Goal: Information Seeking & Learning: Learn about a topic

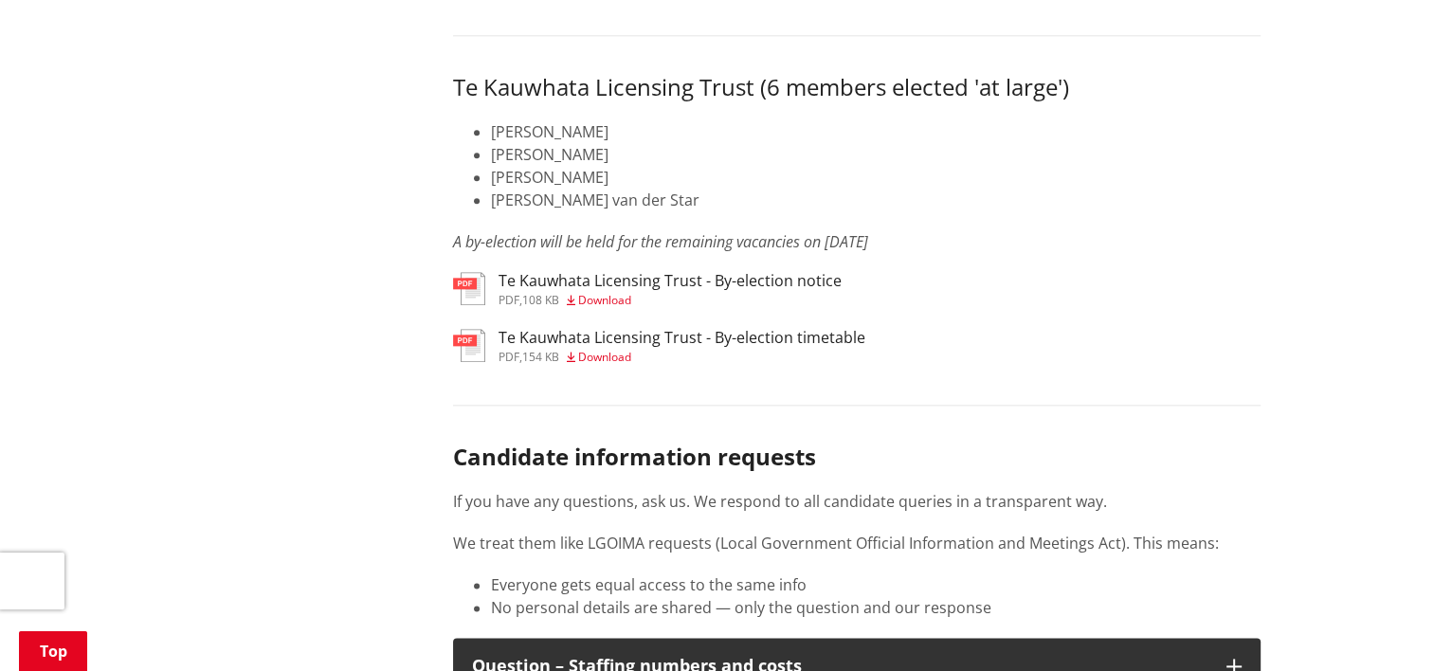
scroll to position [9382, 0]
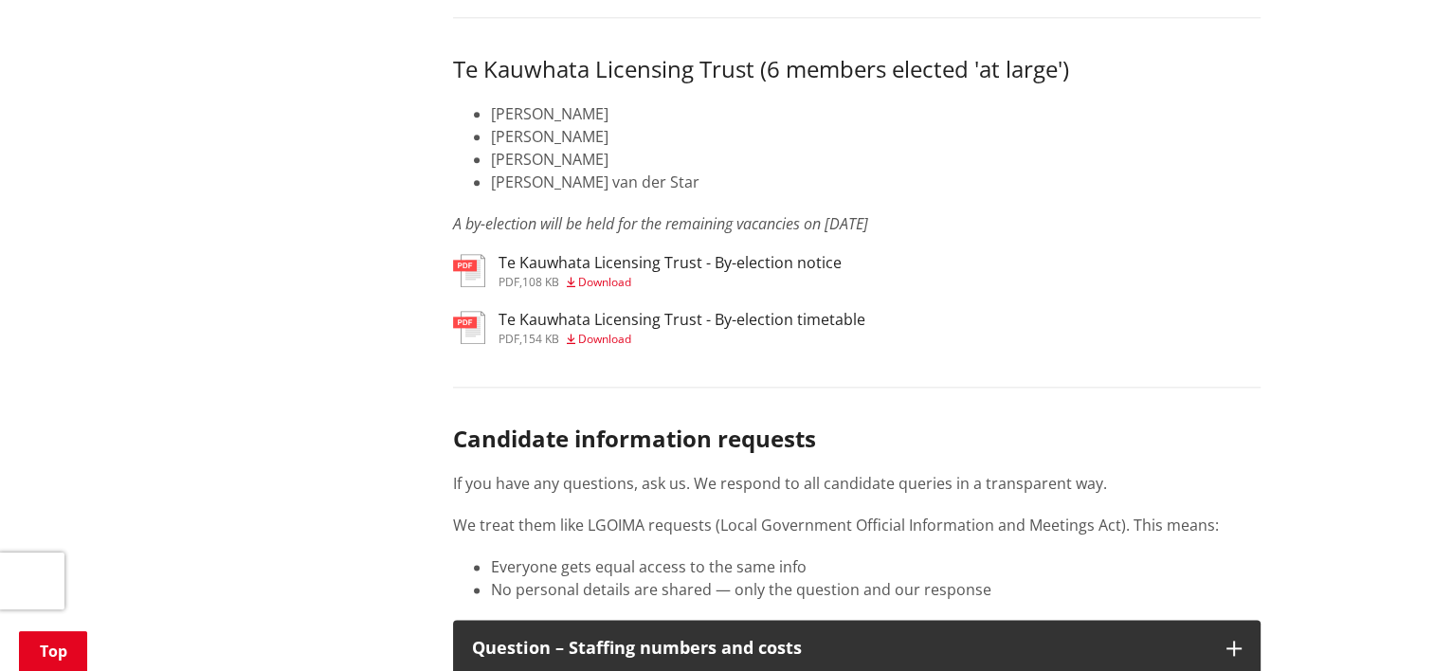
click at [614, 290] on span "Download" at bounding box center [604, 282] width 53 height 16
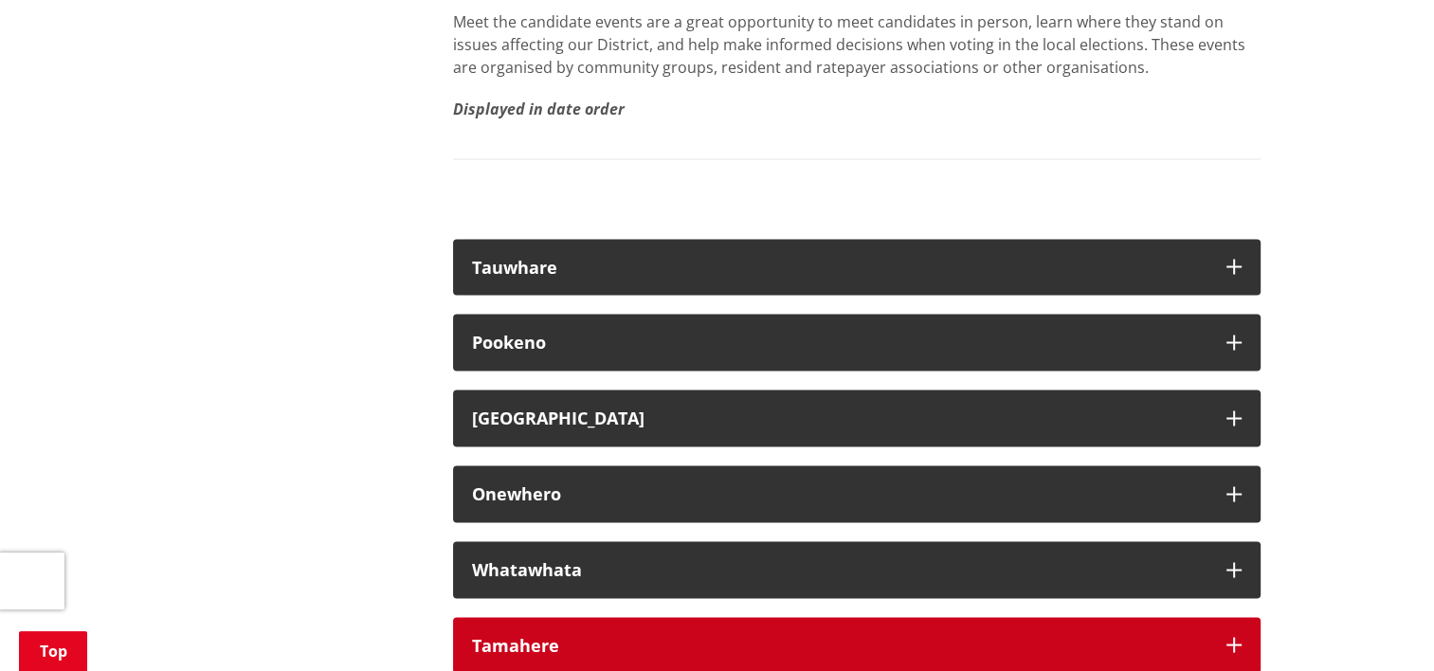
scroll to position [10904, 0]
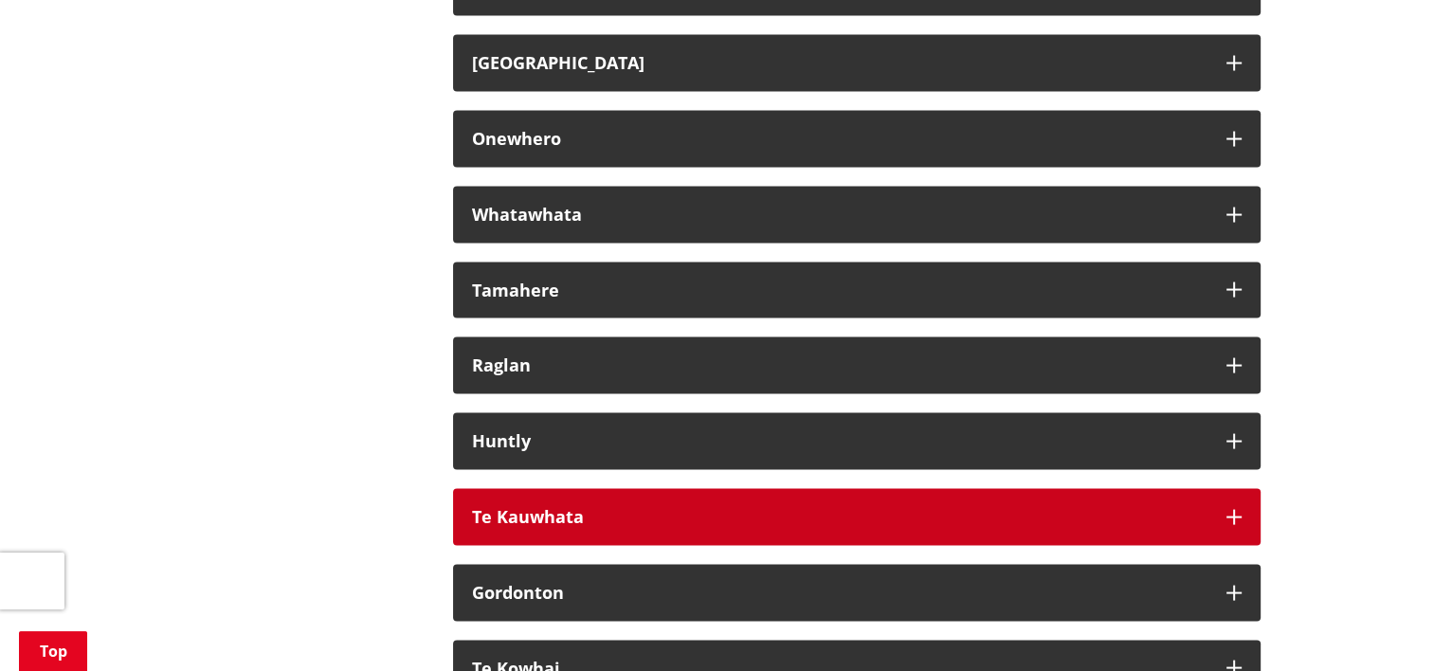
click at [550, 527] on div "Te Kauwhata" at bounding box center [839, 517] width 735 height 19
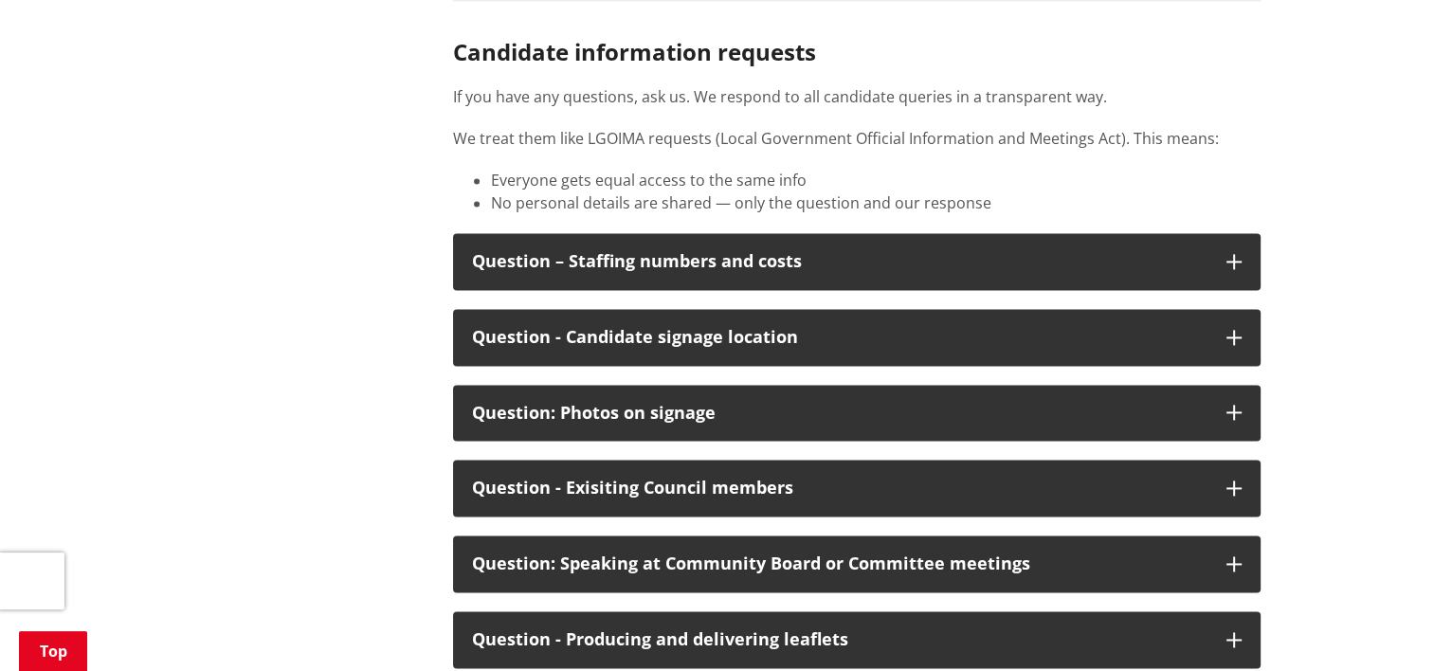
scroll to position [9766, 0]
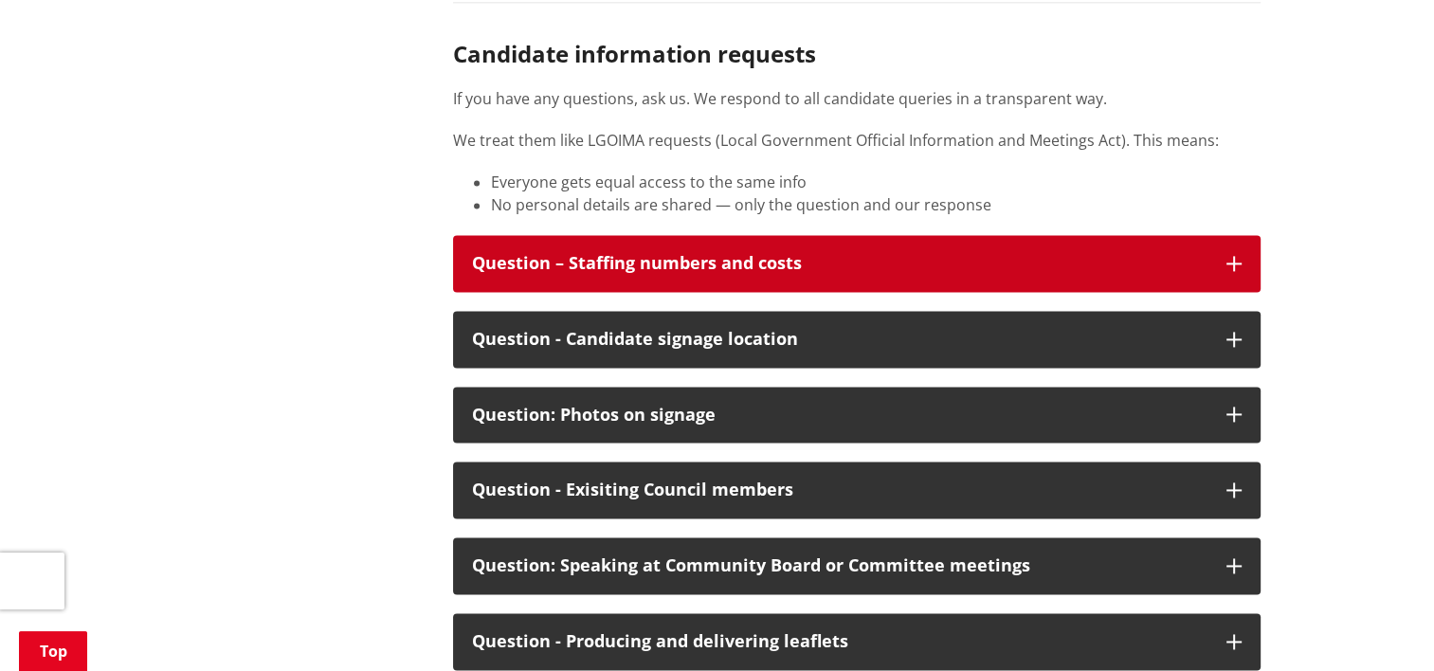
click at [1141, 273] on div "Question – Staffing numbers and costs" at bounding box center [839, 263] width 735 height 19
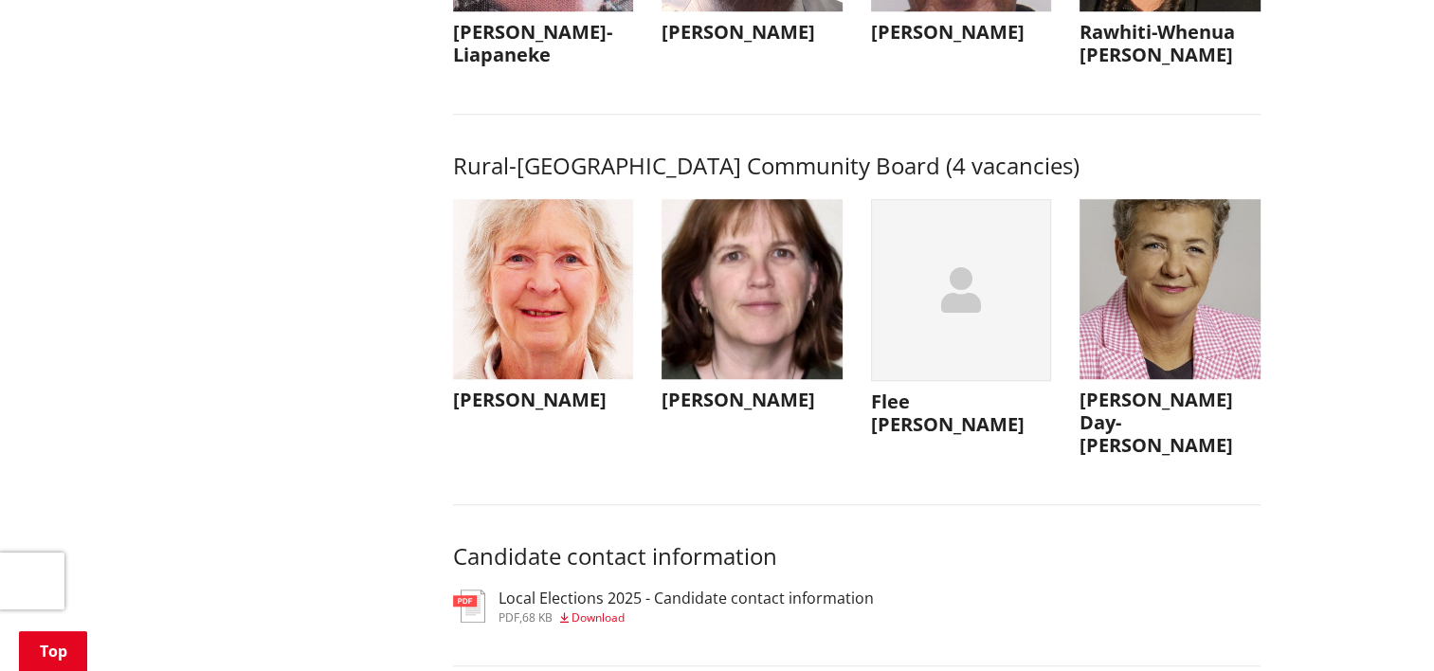
scroll to position [8724, 0]
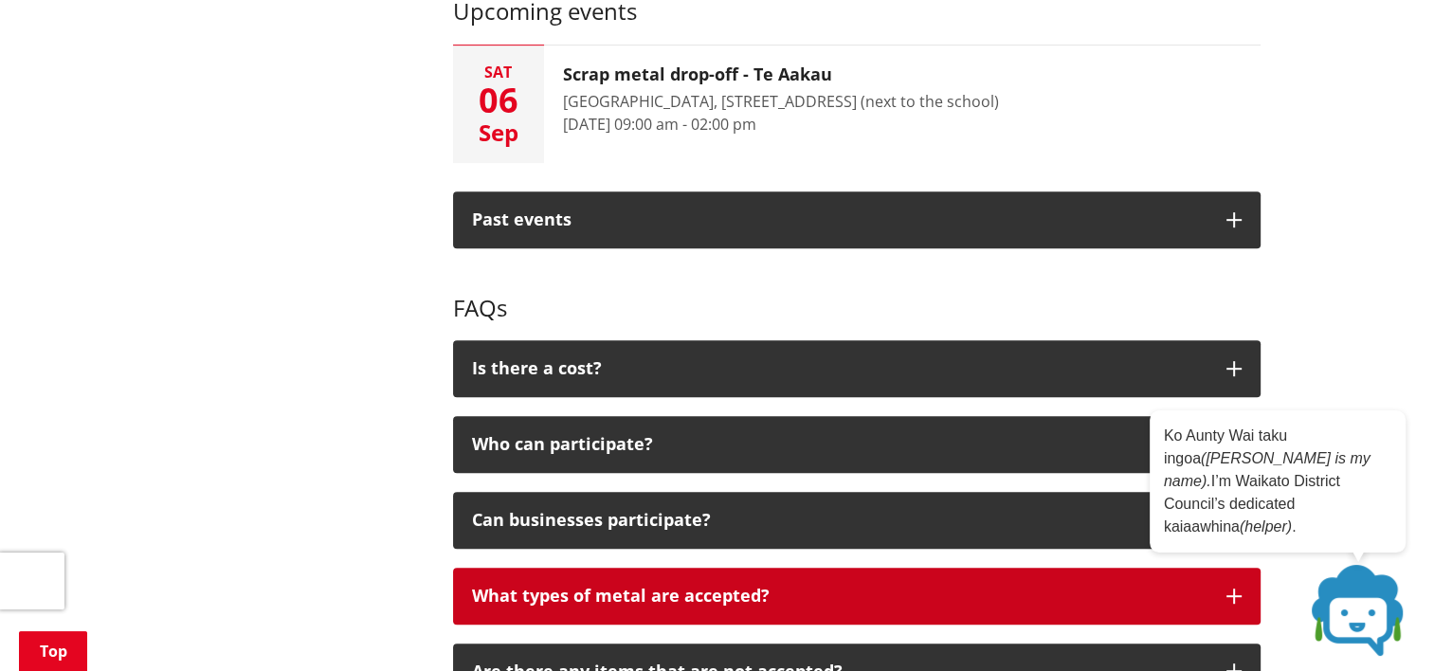
scroll to position [948, 0]
